Goal: Transaction & Acquisition: Download file/media

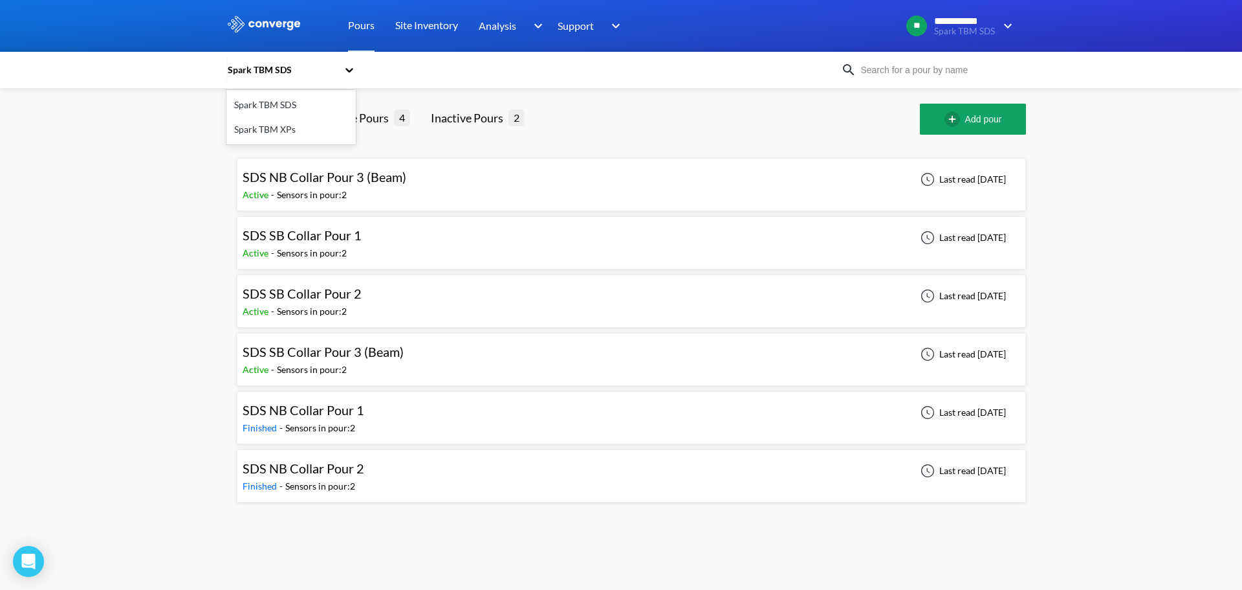
click at [302, 74] on div "Spark TBM SDS" at bounding box center [281, 70] width 111 height 14
click at [294, 129] on div "Spark TBM XPs" at bounding box center [290, 129] width 129 height 25
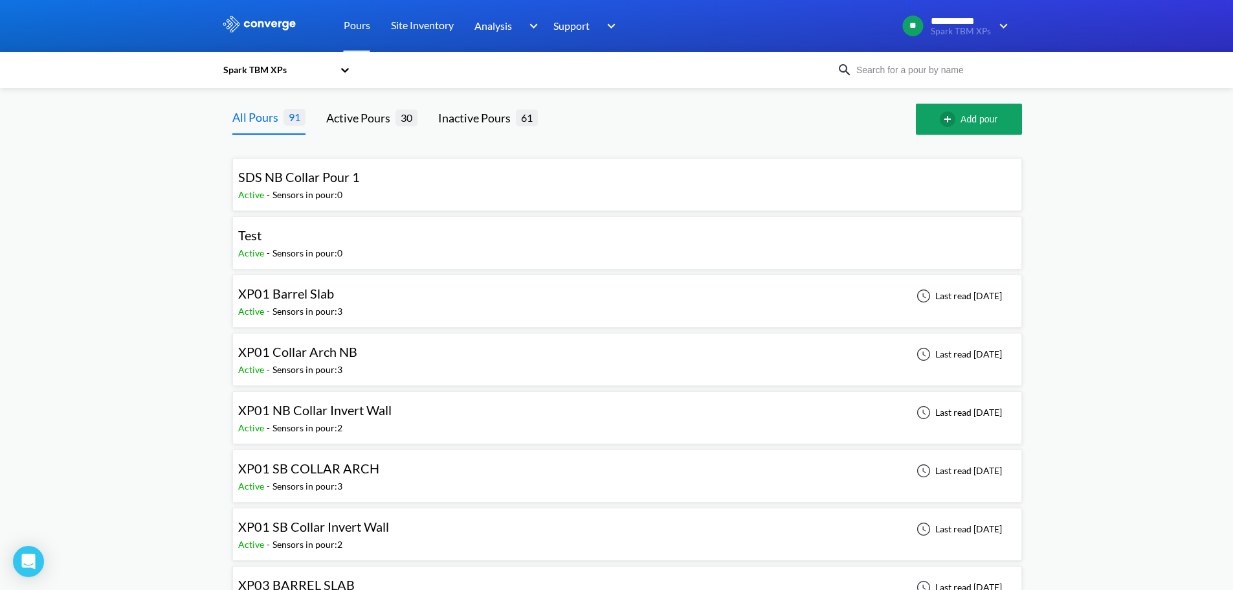
click at [873, 76] on input at bounding box center [930, 70] width 157 height 14
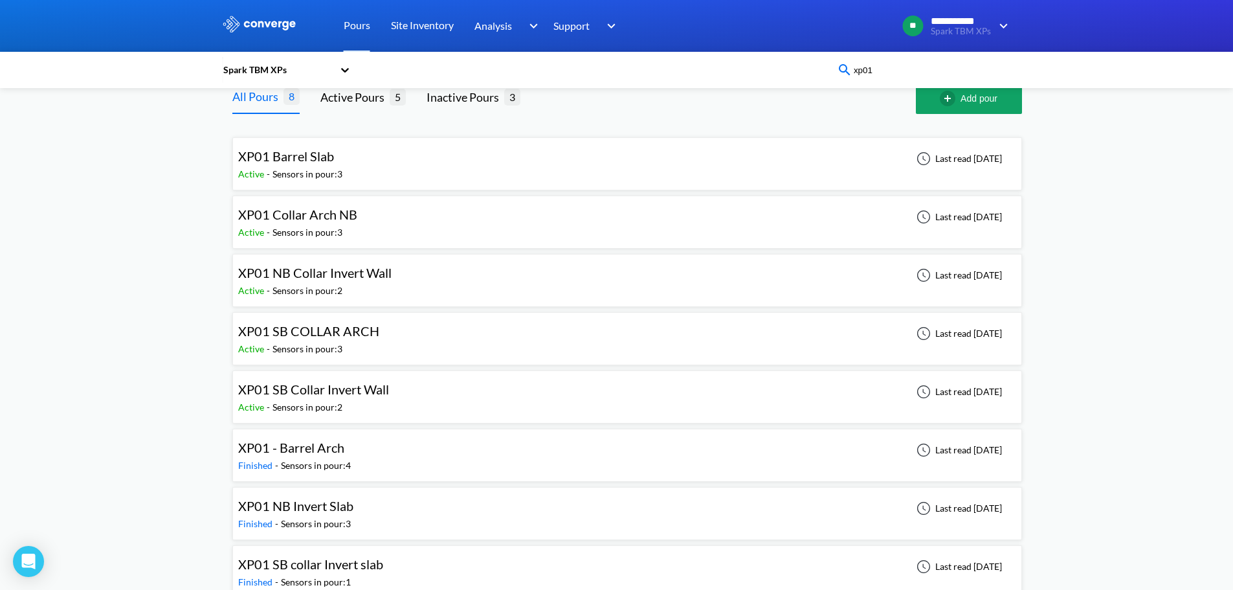
scroll to position [39, 0]
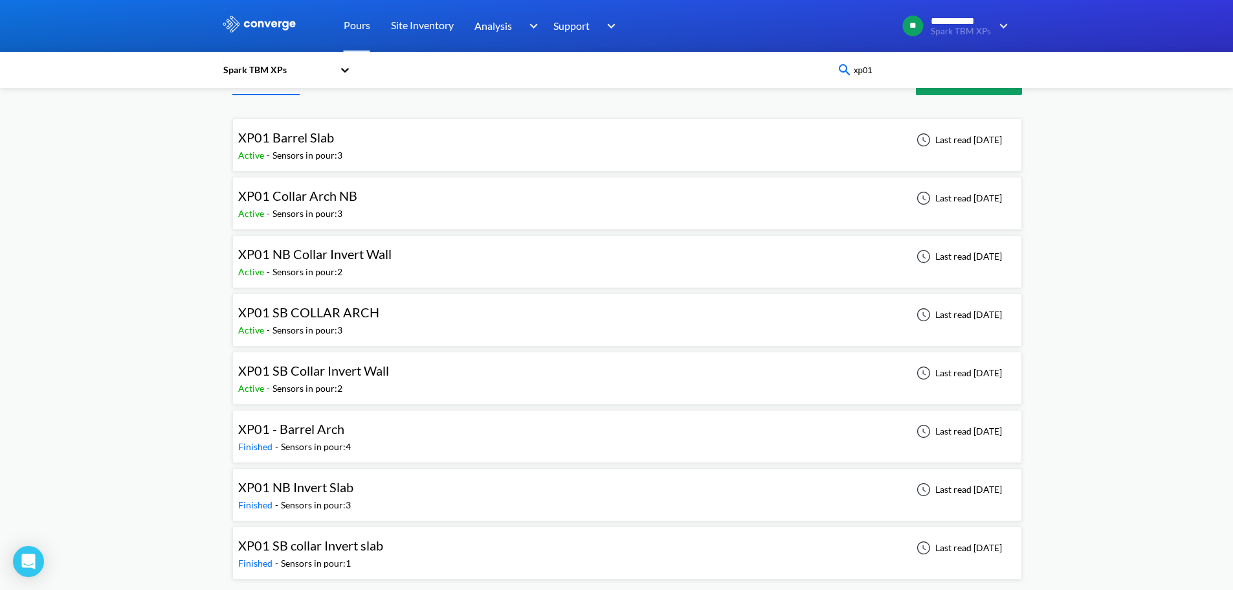
type input "xp01"
click at [153, 289] on div "**********" at bounding box center [616, 275] width 1233 height 629
click at [417, 542] on div "XP01 SB collar Invert slab Finished - Sensors in pour: 1 Last read [DATE]" at bounding box center [627, 552] width 778 height 41
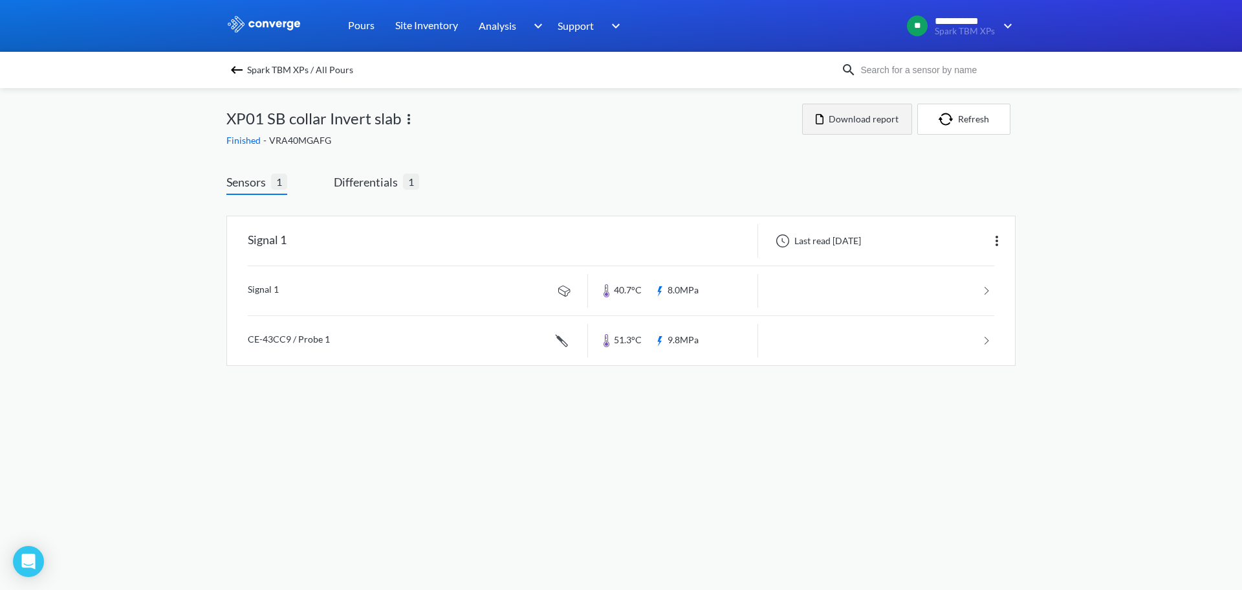
click at [870, 120] on button "Download report" at bounding box center [857, 119] width 110 height 31
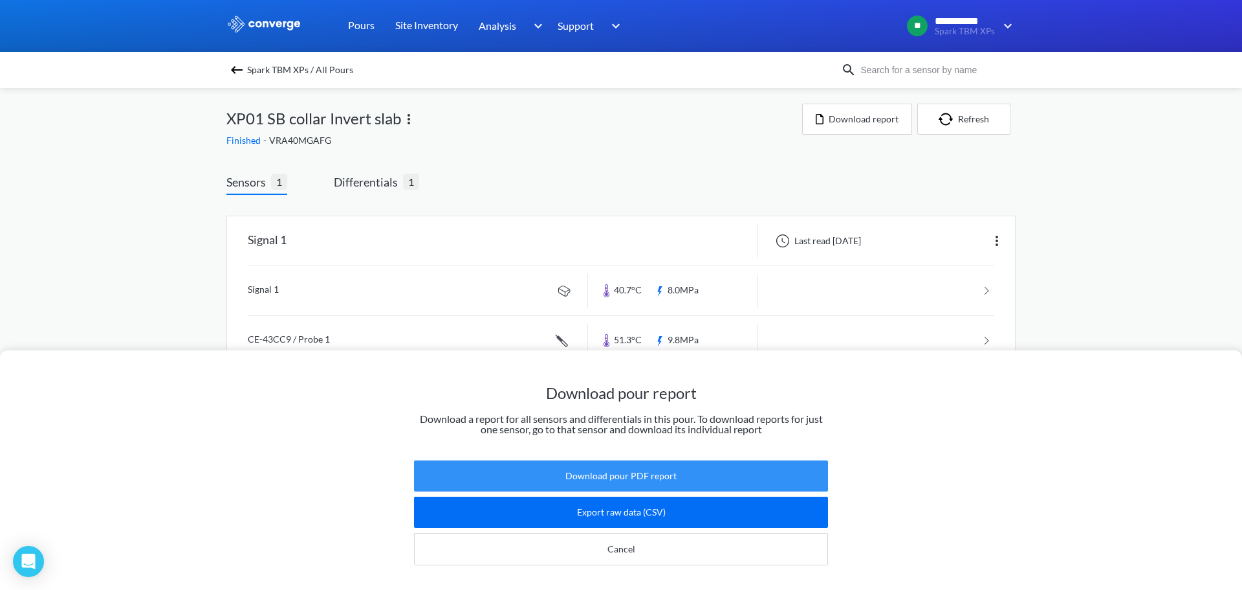
click at [639, 460] on button "Download pour PDF report" at bounding box center [621, 475] width 414 height 31
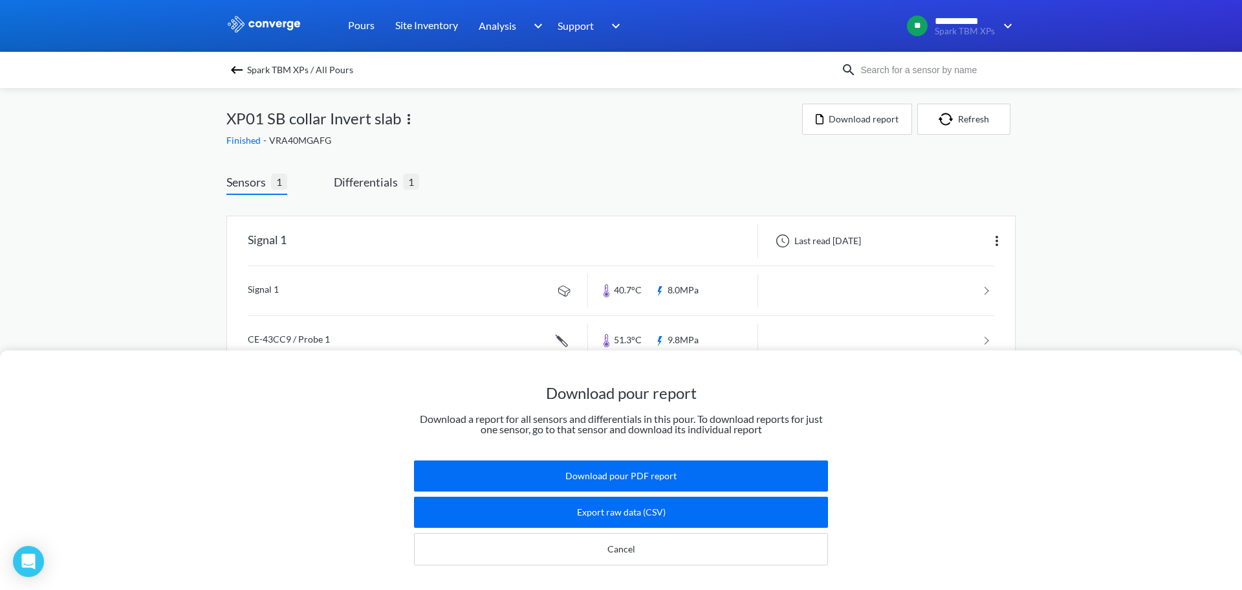
click at [505, 127] on div "Download pour report Download a report for all sensors and differentials in thi…" at bounding box center [621, 295] width 1242 height 590
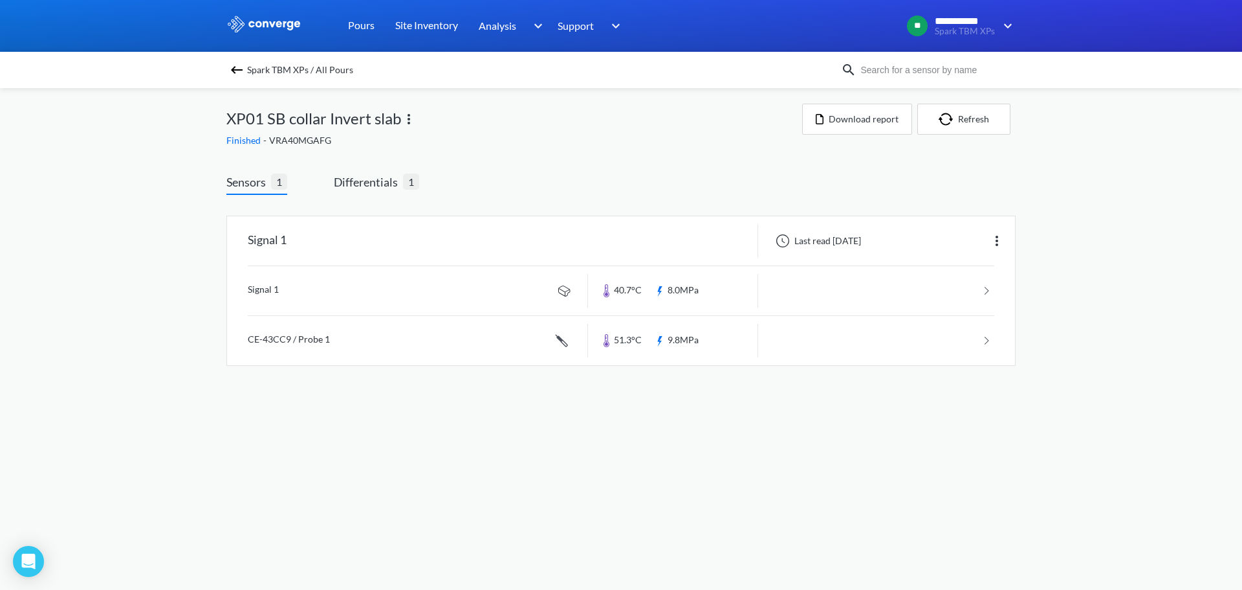
click at [237, 65] on img at bounding box center [237, 70] width 16 height 16
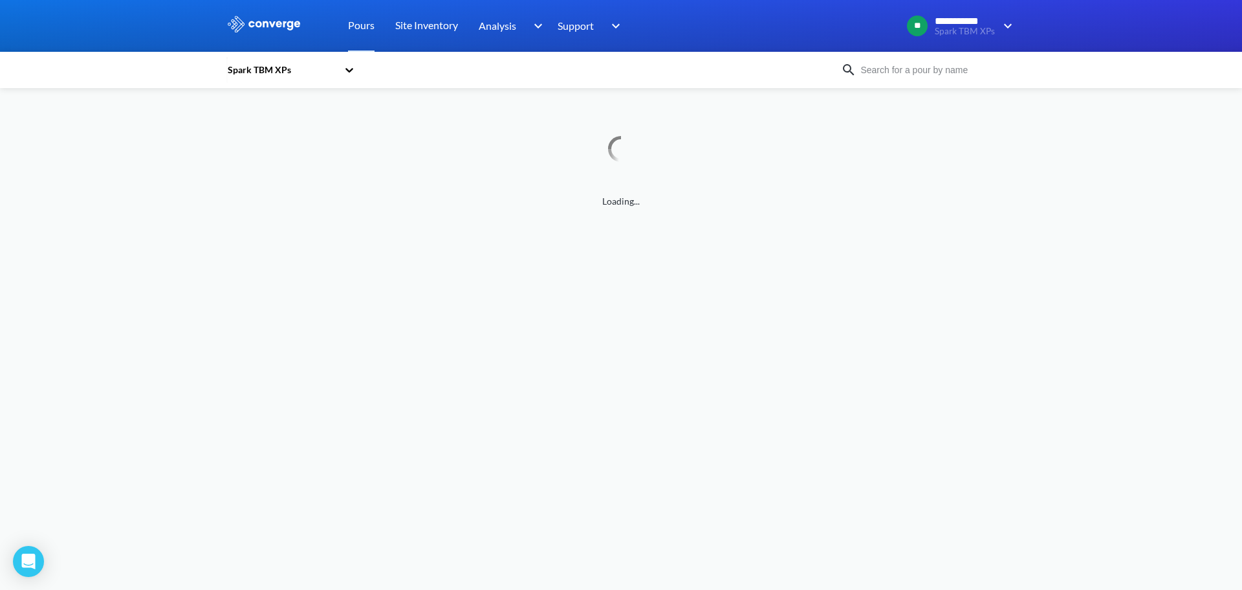
click at [894, 70] on input at bounding box center [935, 70] width 157 height 14
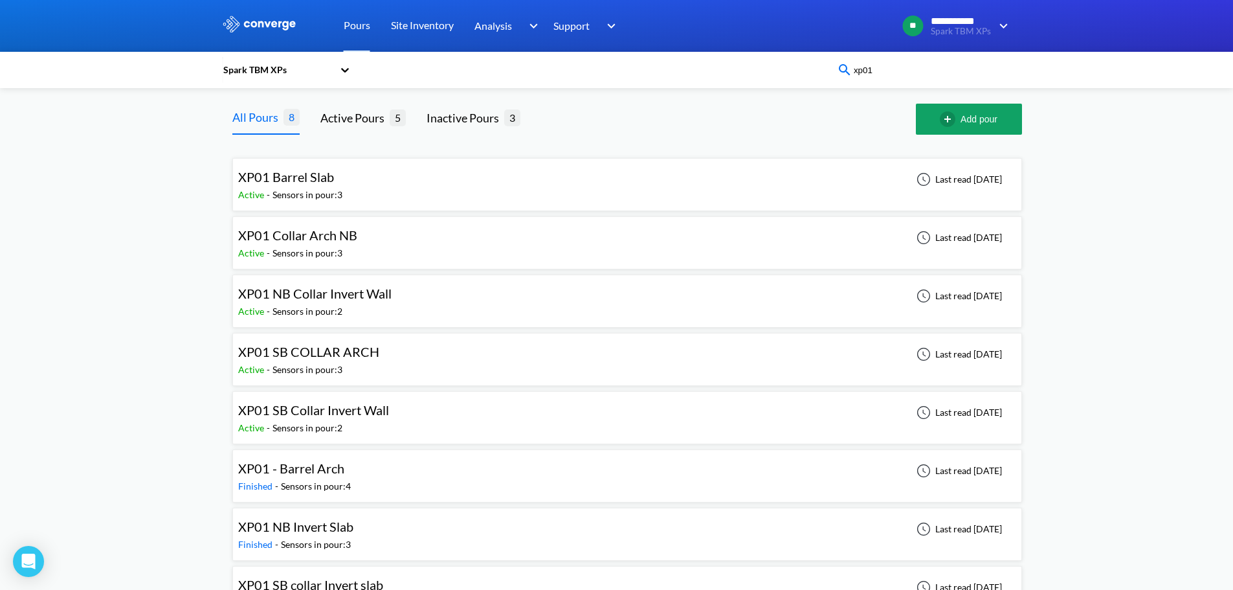
type input "xp01"
click at [160, 234] on div "**********" at bounding box center [616, 314] width 1233 height 629
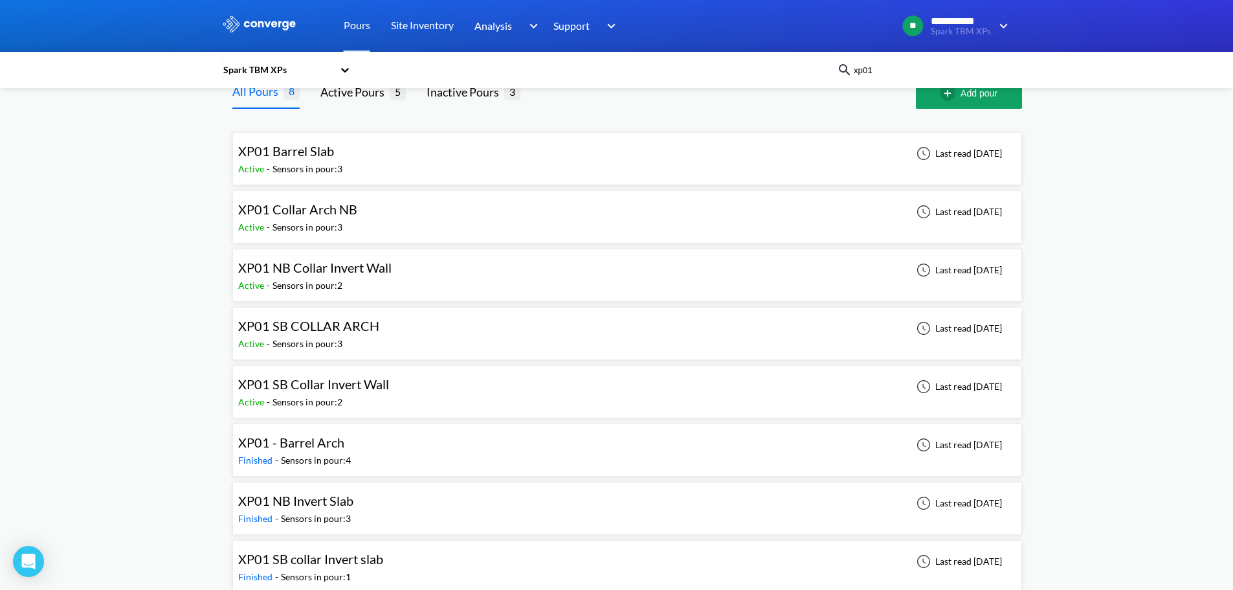
scroll to position [39, 0]
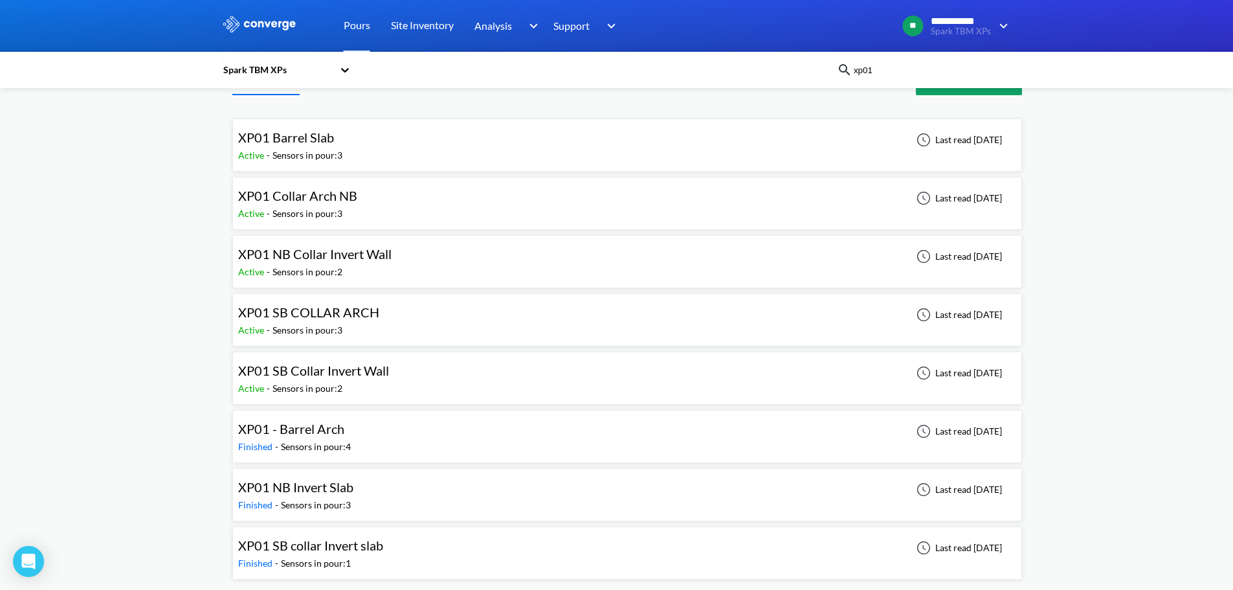
click at [368, 491] on div "XP01 NB Invert Slab Finished - Sensors in pour: 3 Last read [DATE]" at bounding box center [627, 494] width 778 height 41
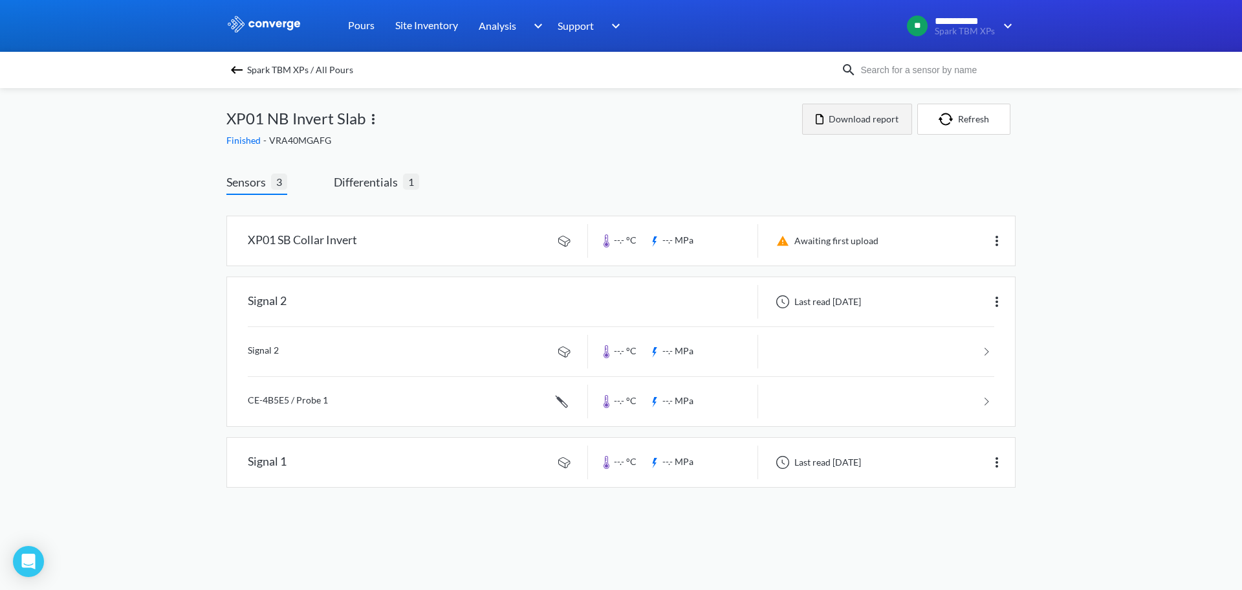
click at [850, 118] on button "Download report" at bounding box center [857, 119] width 110 height 31
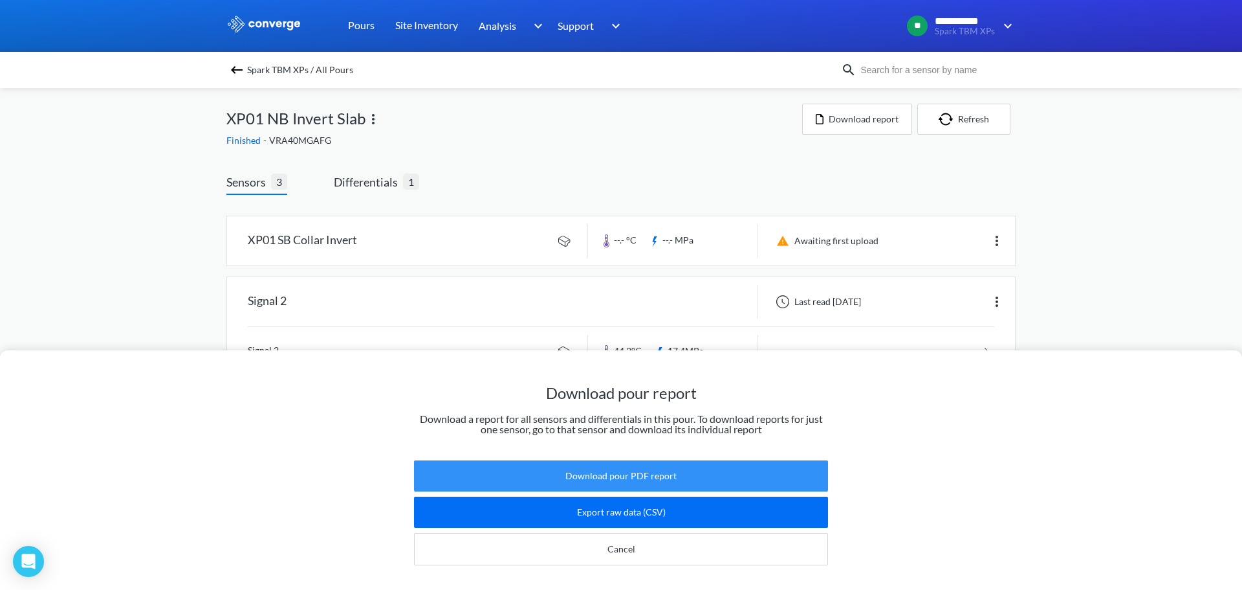
click at [617, 470] on button "Download pour PDF report" at bounding box center [621, 475] width 414 height 31
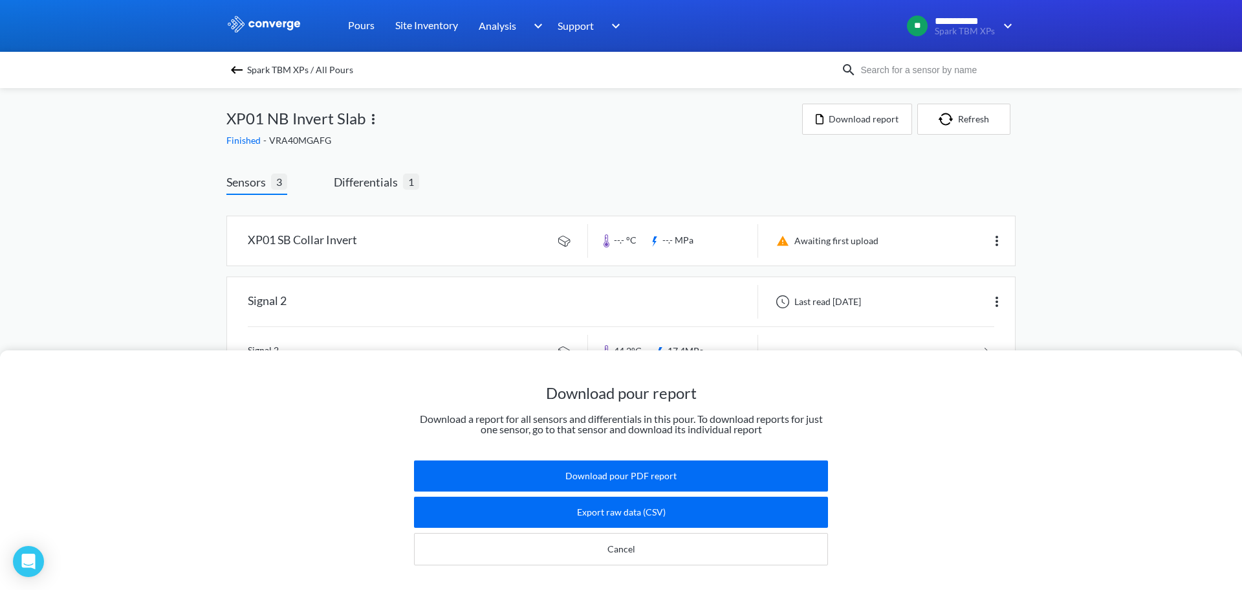
click at [1075, 278] on div "Download pour report Download a report for all sensors and differentials in thi…" at bounding box center [621, 295] width 1242 height 590
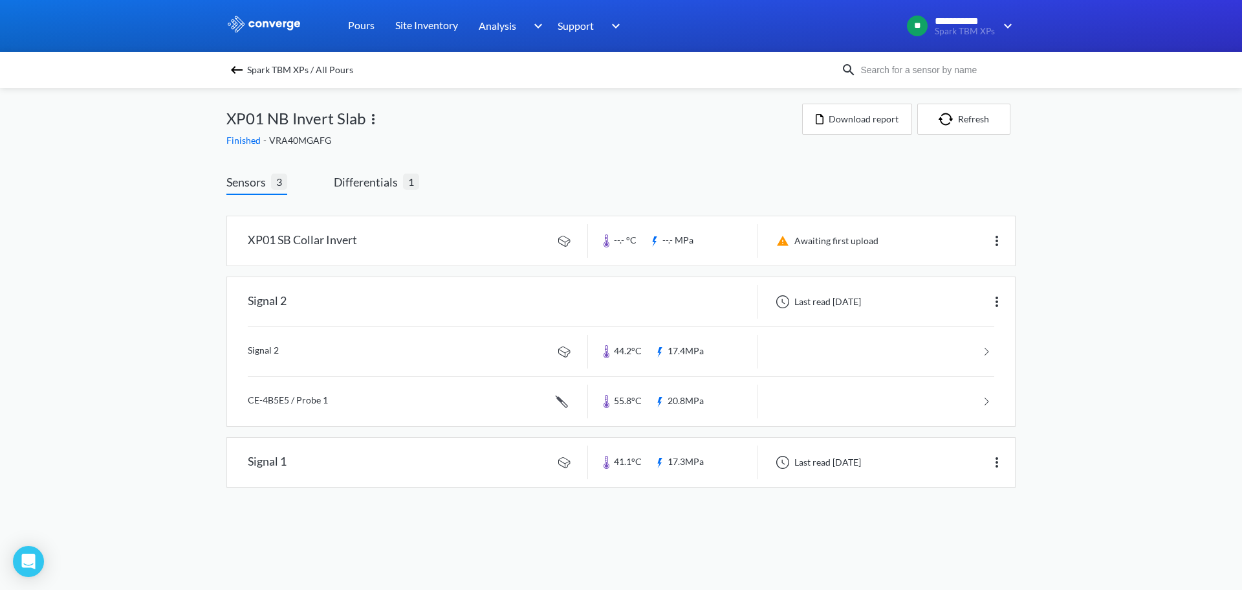
drag, startPoint x: 511, startPoint y: 128, endPoint x: 416, endPoint y: 64, distance: 114.7
click at [511, 128] on div "XP01 NB Invert Slab" at bounding box center [514, 119] width 576 height 30
